Goal: Find specific page/section: Find specific page/section

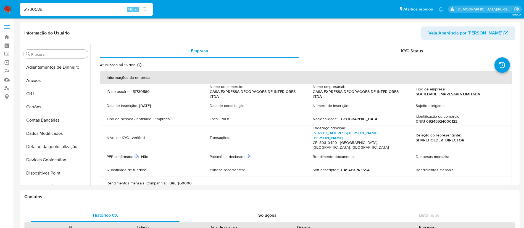
select select "10"
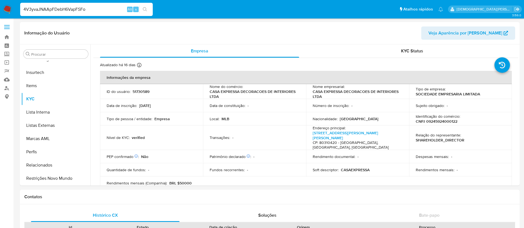
type input "4V3yvaJNAApFDebH6VapFSFo"
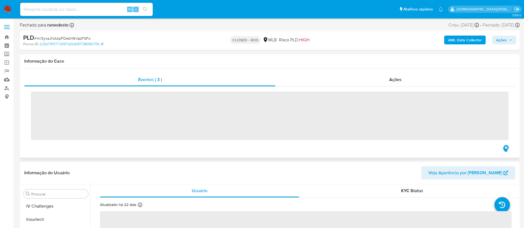
scroll to position [246, 0]
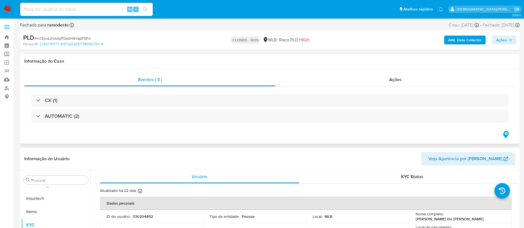
click at [228, 101] on div "CX (1)" at bounding box center [269, 100] width 477 height 13
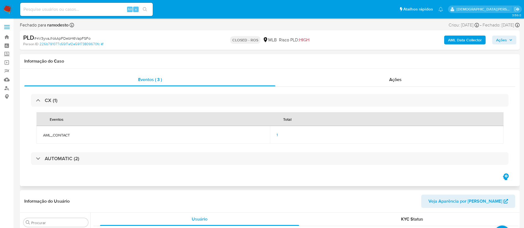
select select "10"
click at [97, 4] on div "Alt s" at bounding box center [86, 9] width 132 height 13
click at [97, 10] on input at bounding box center [86, 9] width 132 height 7
paste input "rHWFmu42hJj5v7PXD7NdO4Pp"
type input "rHWFmu42hJj5v7PXD7NdO4Pp"
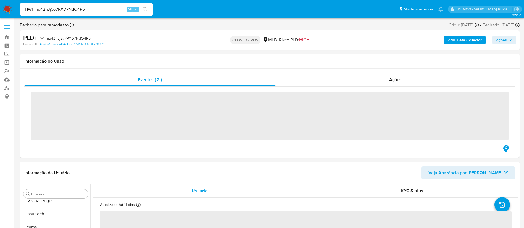
scroll to position [246, 0]
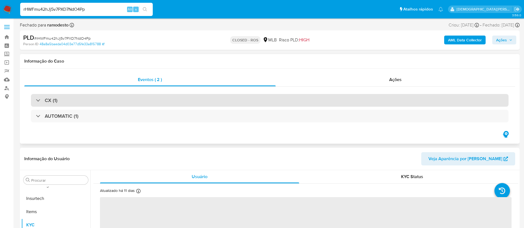
click at [167, 99] on div "CX (1)" at bounding box center [269, 100] width 477 height 13
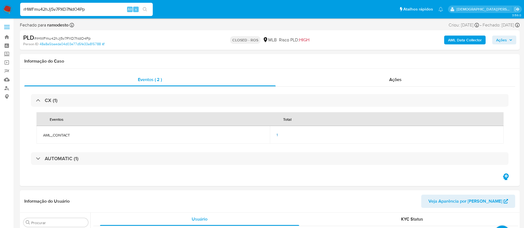
select select "10"
click at [106, 12] on input "rHWFmu42hJj5v7PXD7NdO4Pp" at bounding box center [86, 9] width 132 height 7
paste input "6MFMTOTGHn8YFZ7Y24kRRfGn"
type input "6MFMTOTGHn8YFZ7Y24kRRfGn"
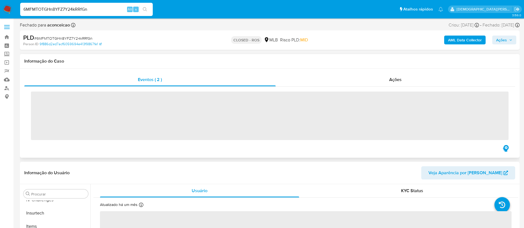
scroll to position [246, 0]
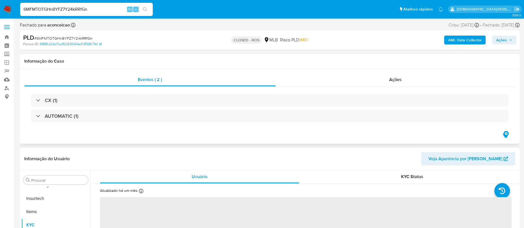
click at [129, 101] on div "CX (1)" at bounding box center [269, 100] width 477 height 13
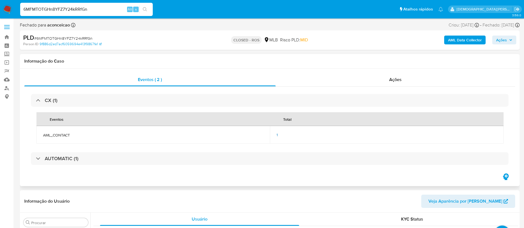
select select "10"
click at [107, 9] on input "6MFMTOTGHn8YFZ7Y24kRRfGn" at bounding box center [86, 9] width 132 height 7
paste input "VzuPadzZDzjBM70Gn6GAaQPN"
type input "VzuPadzZDzjBM70Gn6GAaQPN"
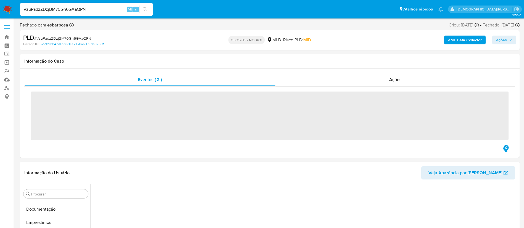
scroll to position [219, 0]
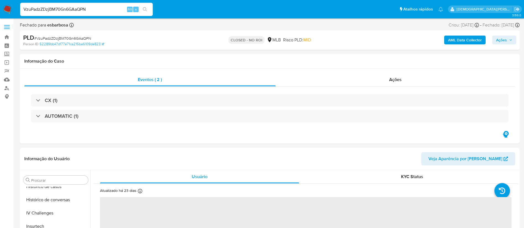
select select "10"
